Goal: Task Accomplishment & Management: Use online tool/utility

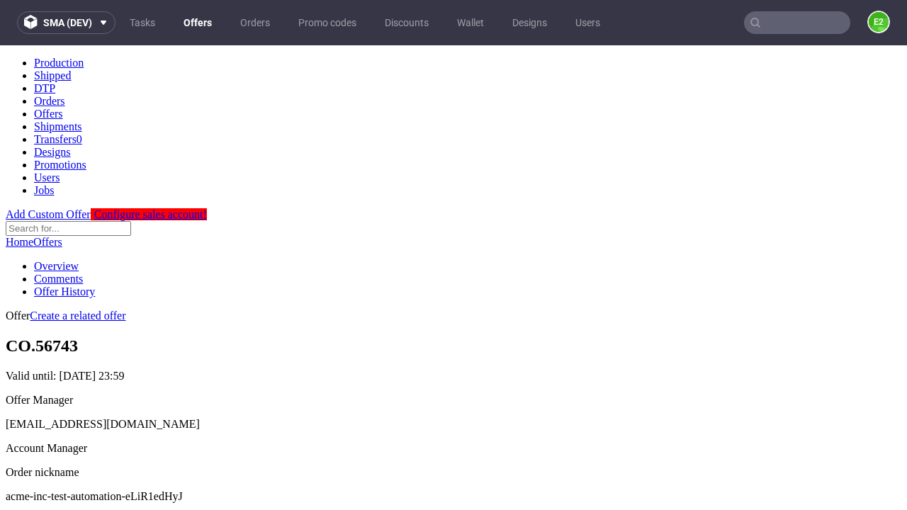
scroll to position [140, 0]
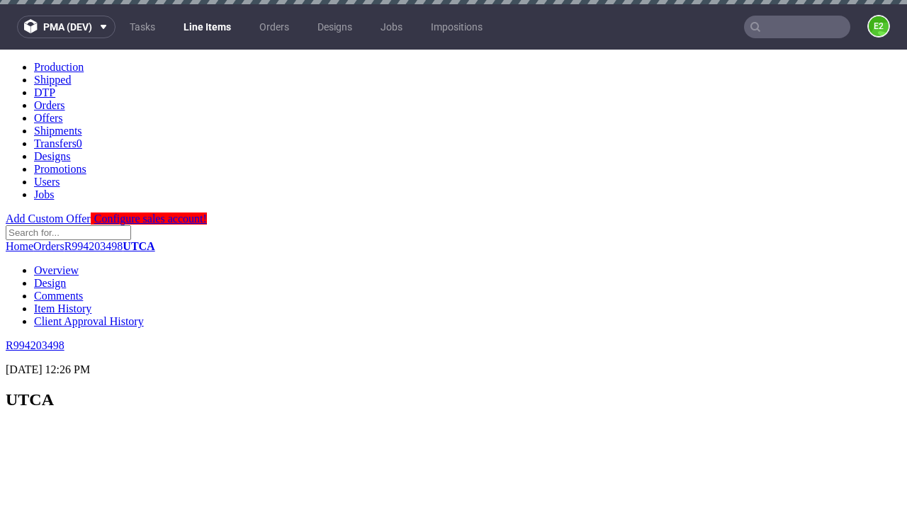
scroll to position [2060, 0]
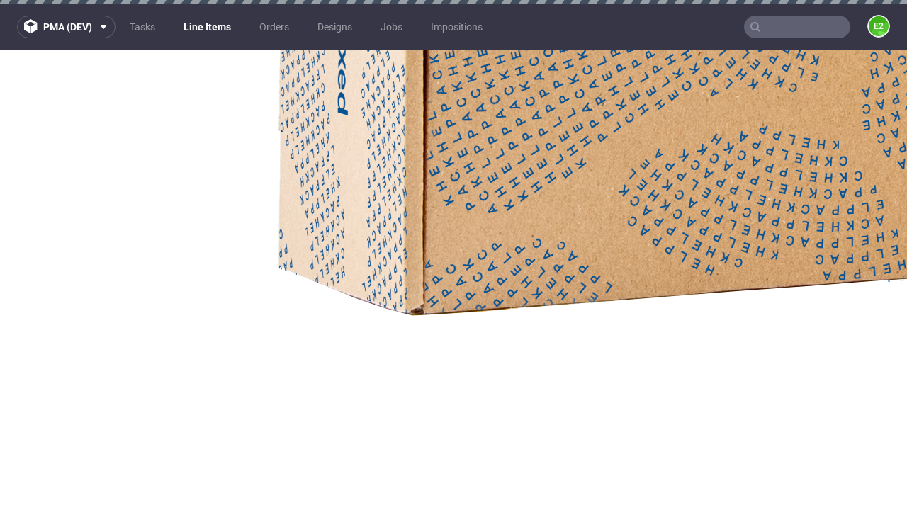
select select "accepted"
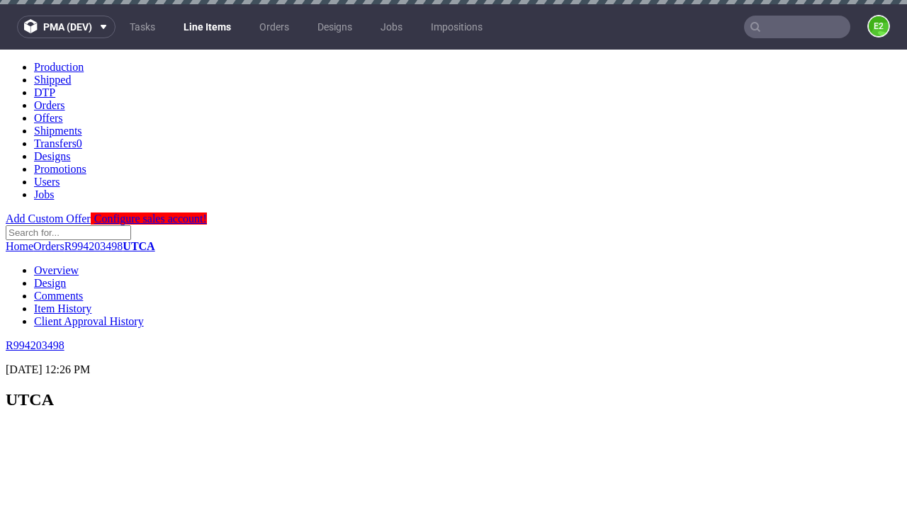
scroll to position [2301, 0]
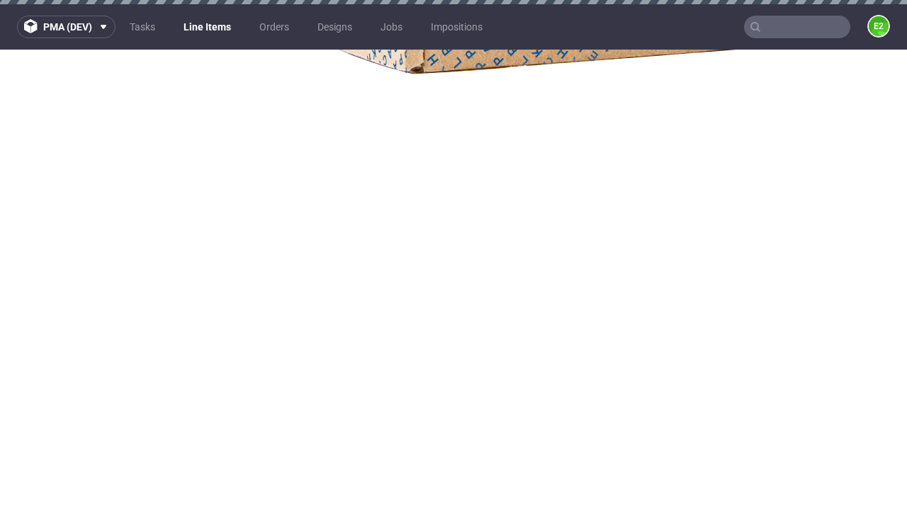
select select "received"
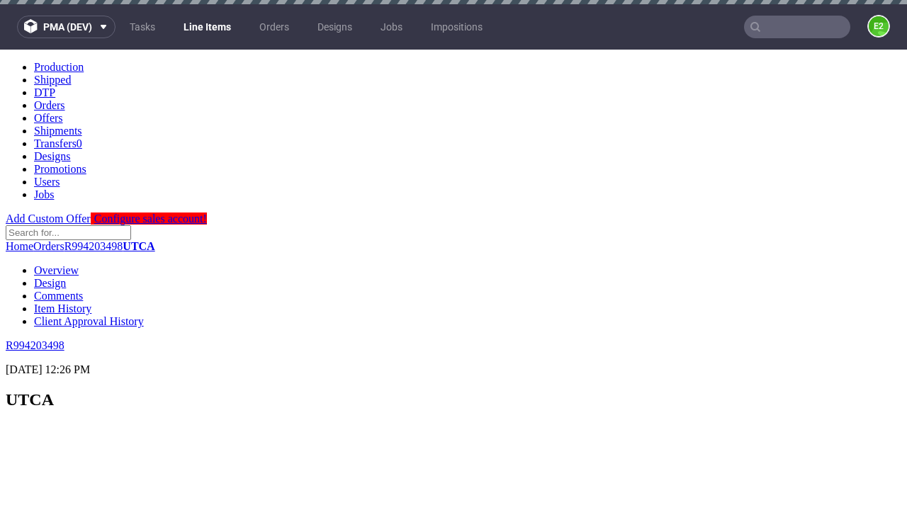
select select "accepted_dtp_issue_reprint"
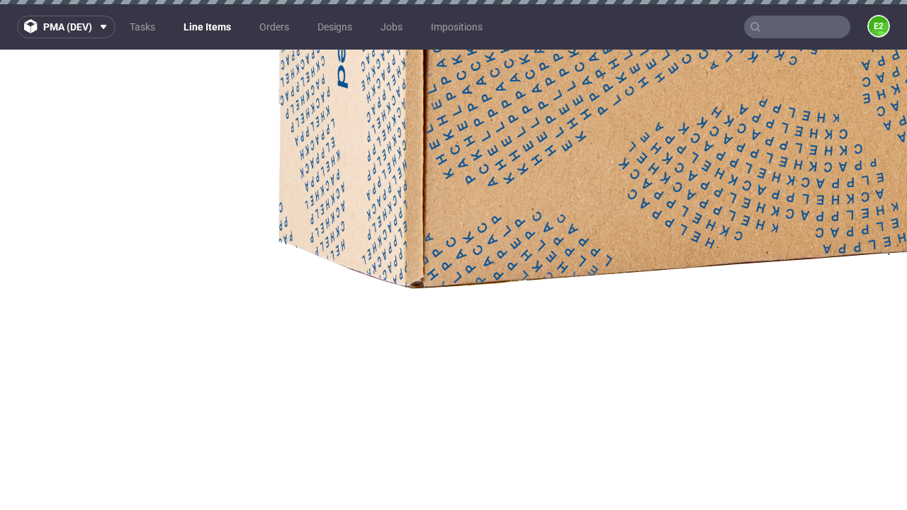
scroll to position [4, 0]
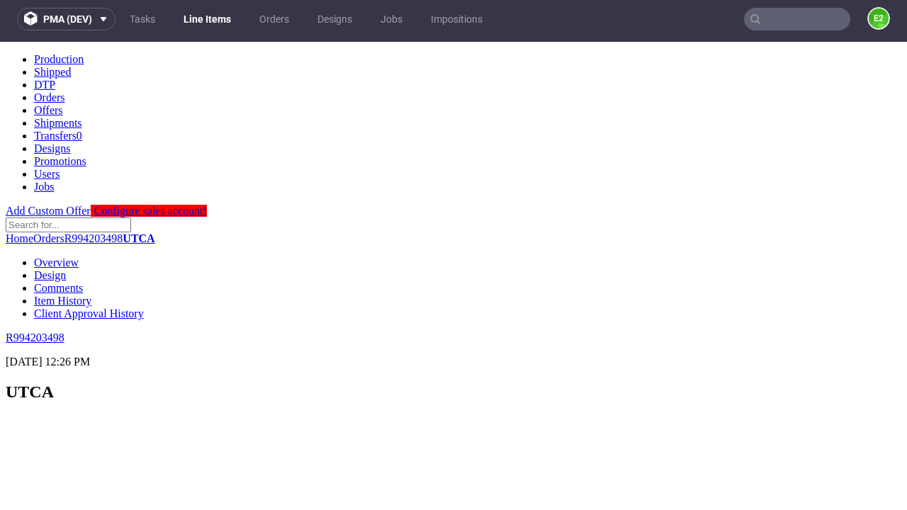
scroll to position [2468, 0]
